Goal: Information Seeking & Learning: Learn about a topic

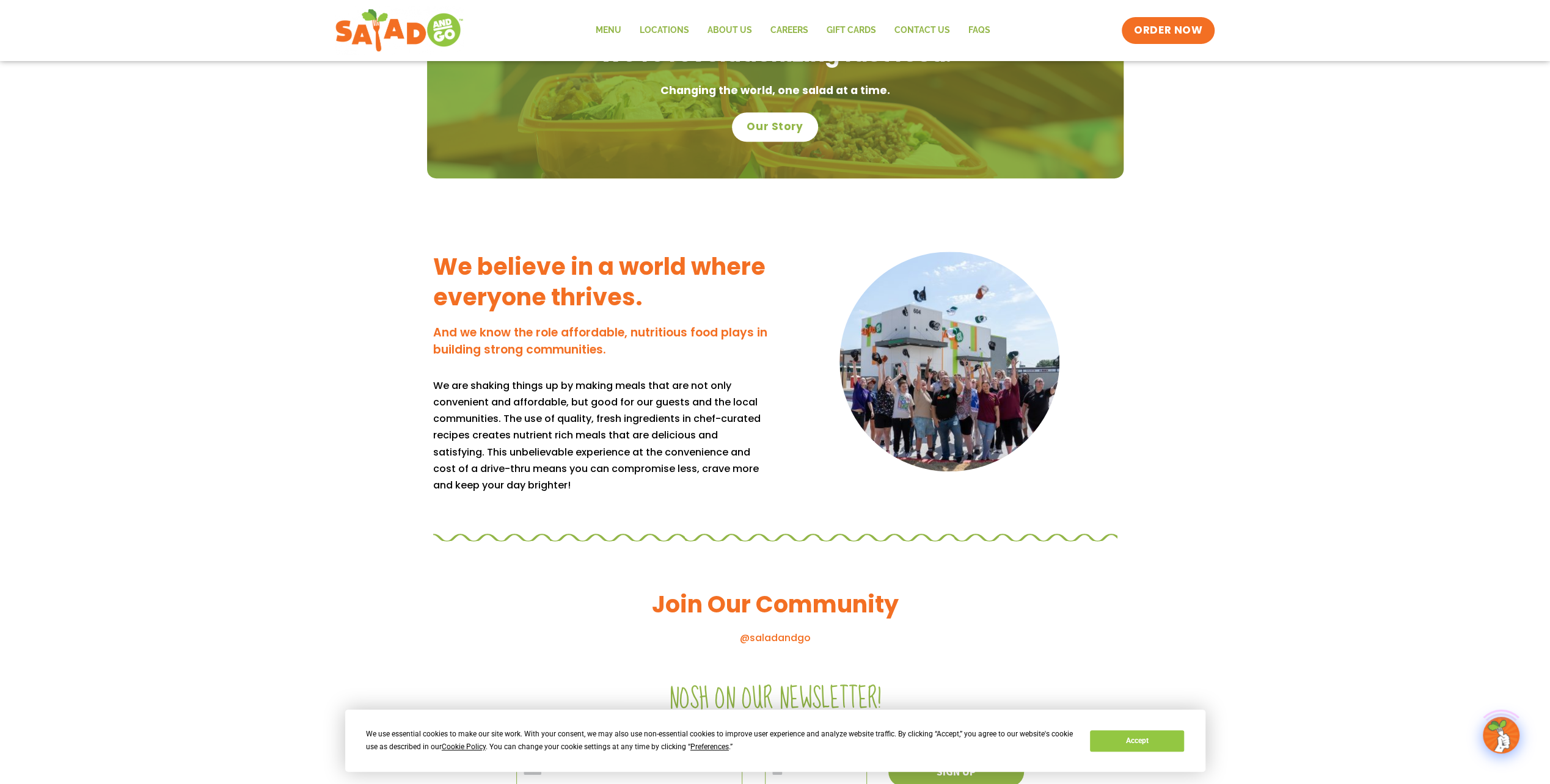
scroll to position [1081, 0]
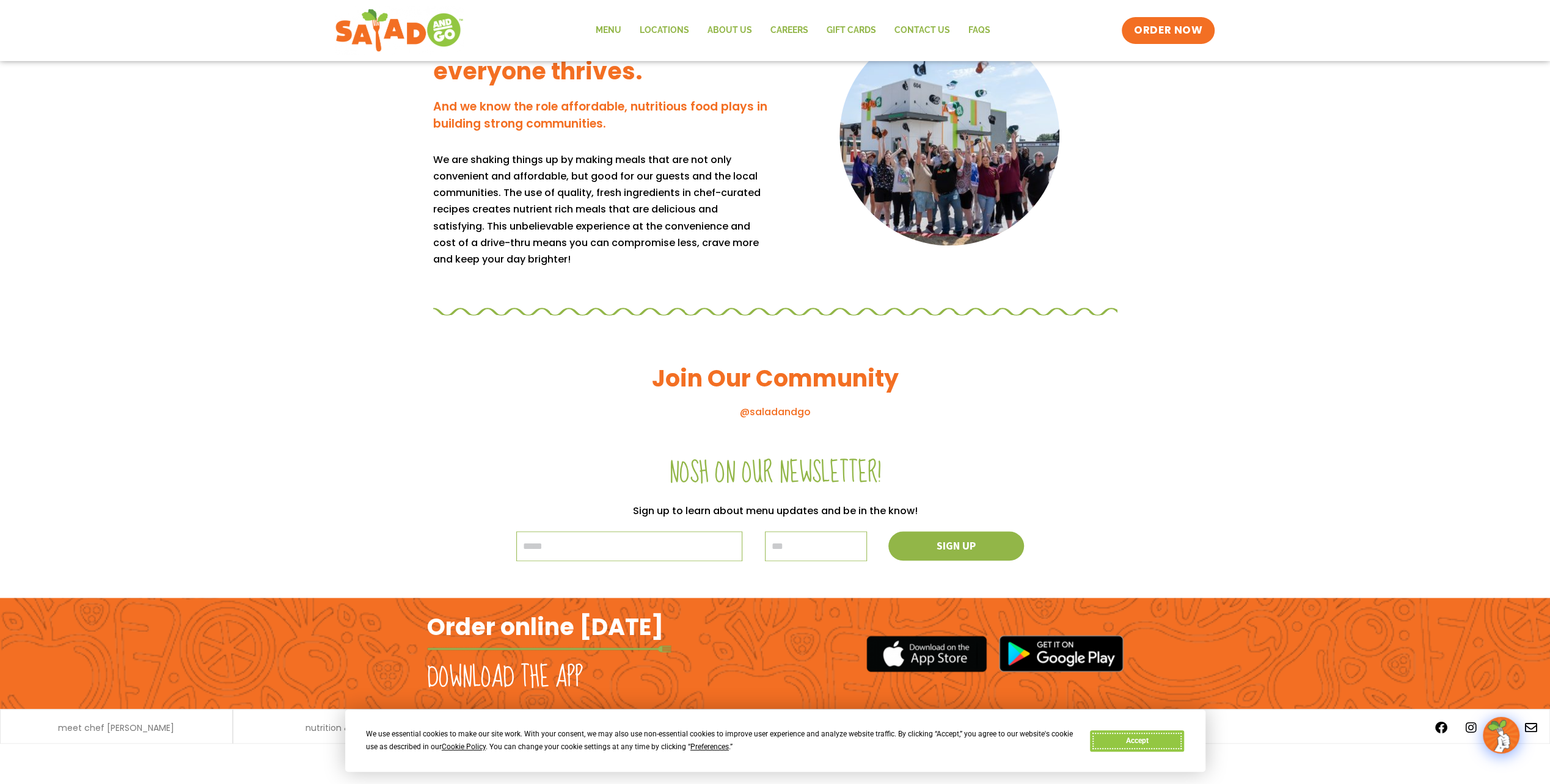
click at [1099, 746] on button "Accept" at bounding box center [1137, 741] width 94 height 21
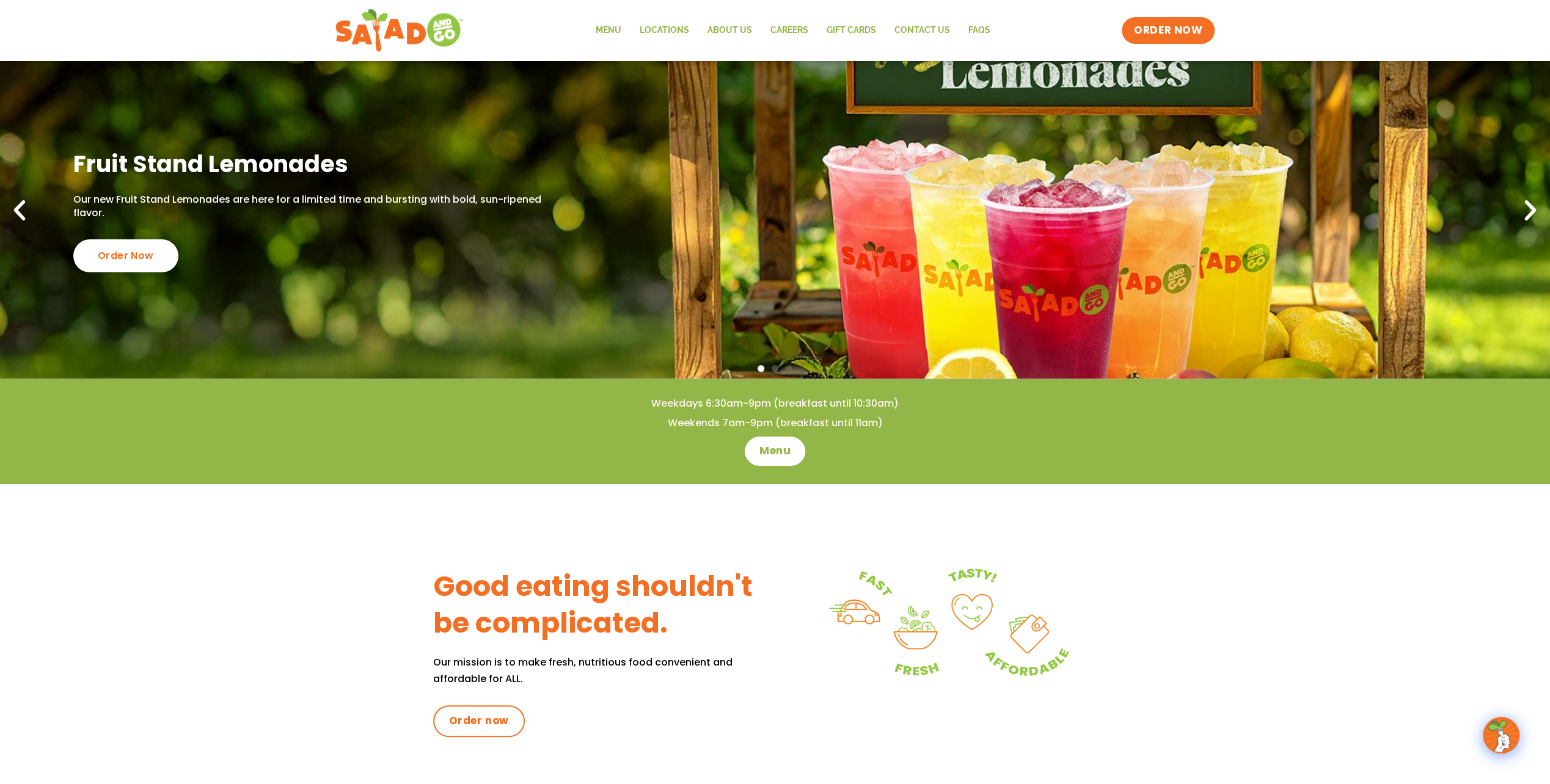
scroll to position [0, 0]
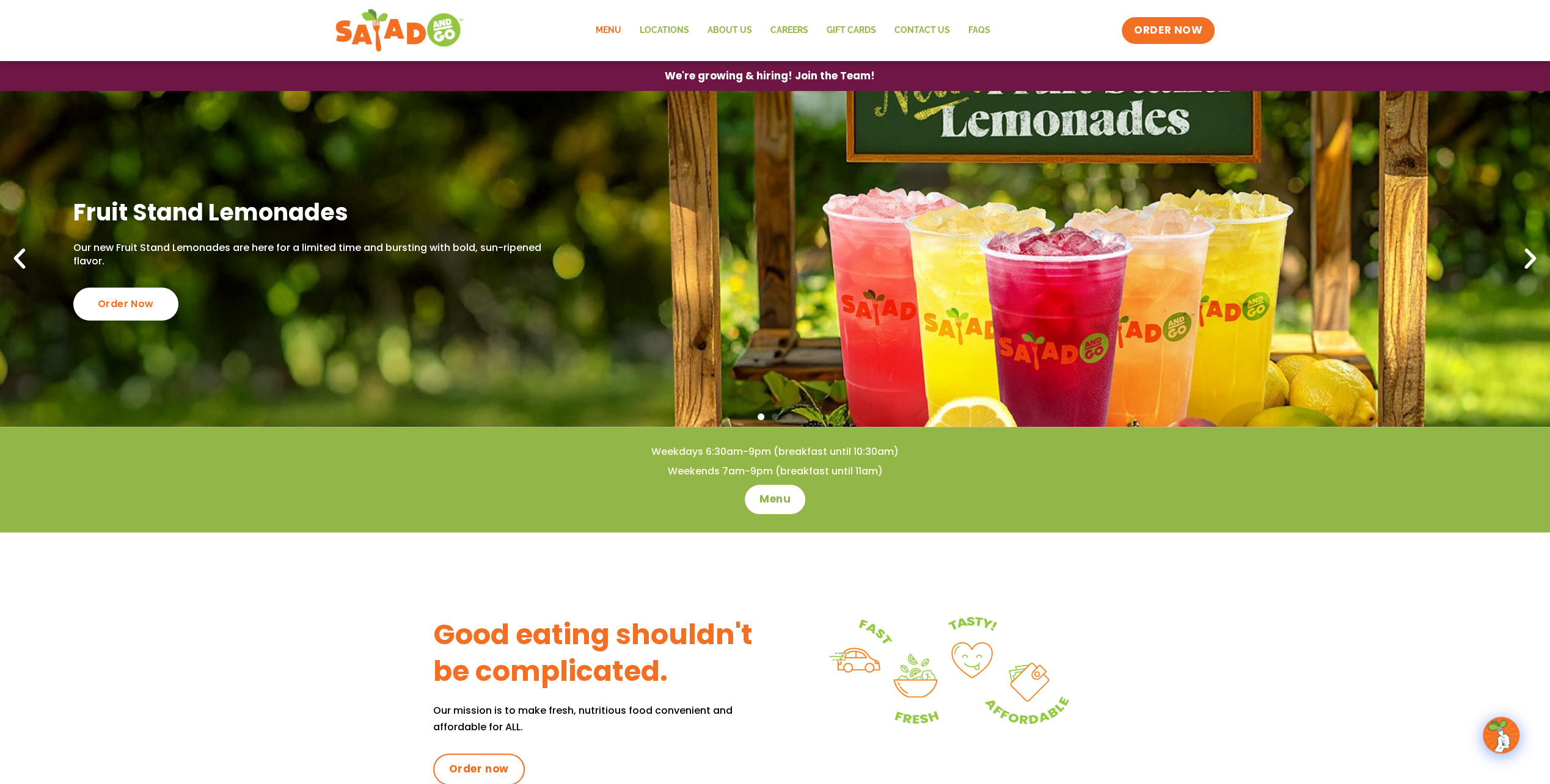
click at [610, 27] on link "Menu" at bounding box center [608, 30] width 44 height 28
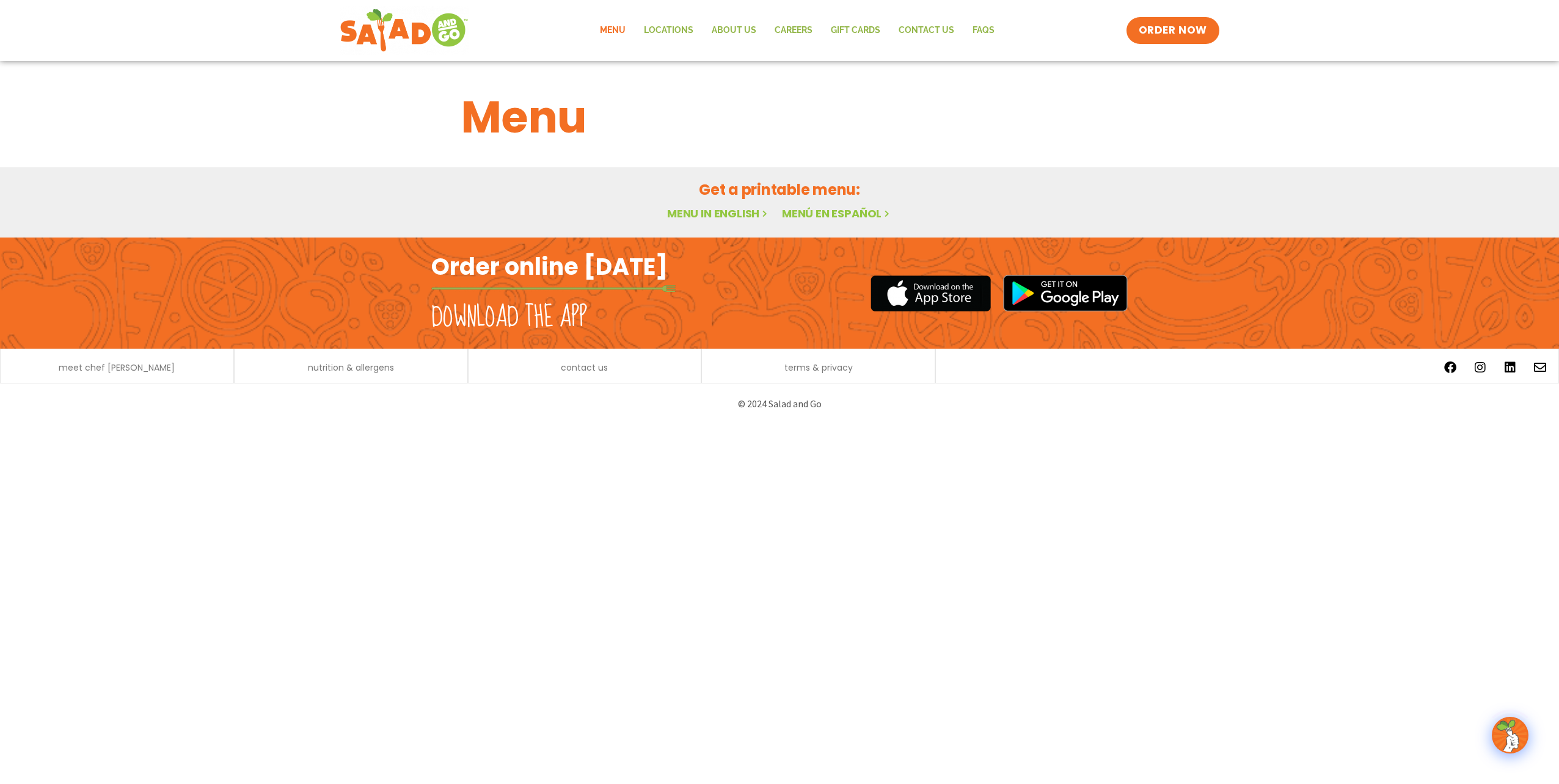
click at [713, 208] on link "Menu in English" at bounding box center [719, 213] width 102 height 15
